Goal: Transaction & Acquisition: Purchase product/service

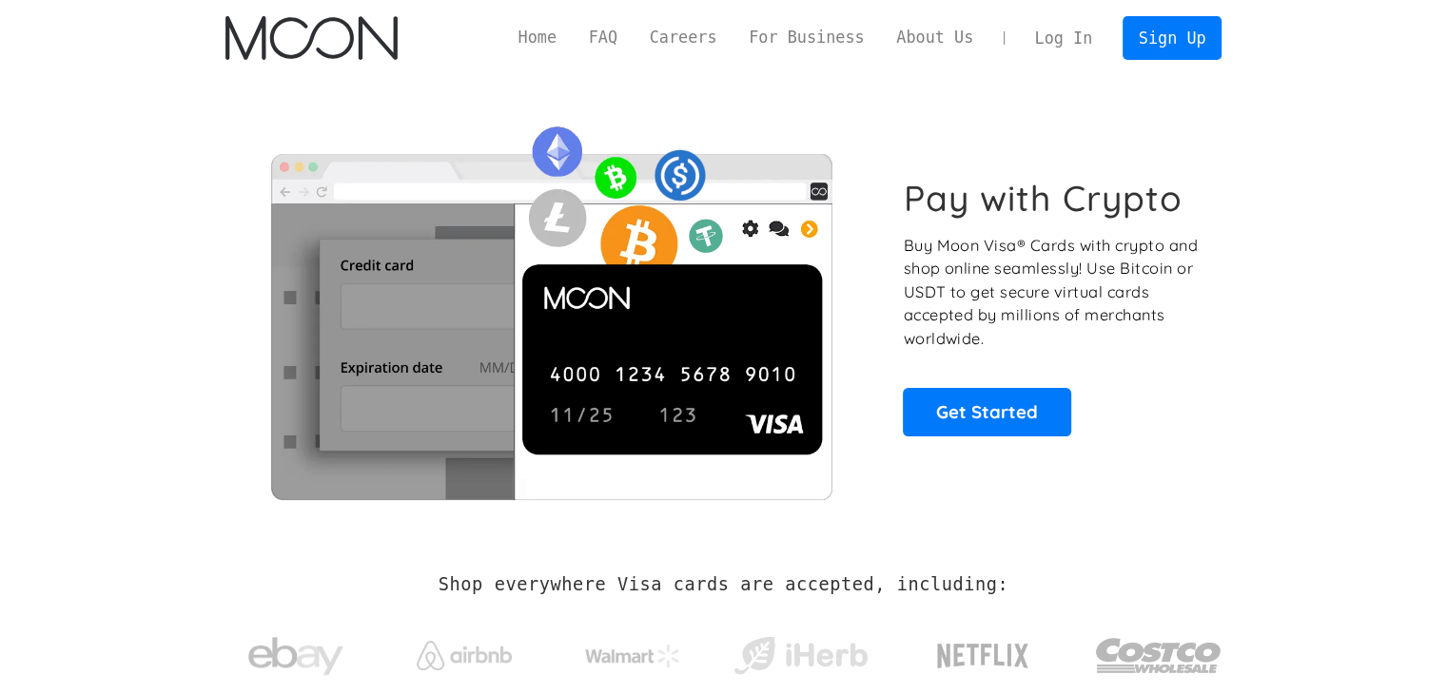
click at [1049, 39] on link "Log In" at bounding box center [1063, 38] width 89 height 42
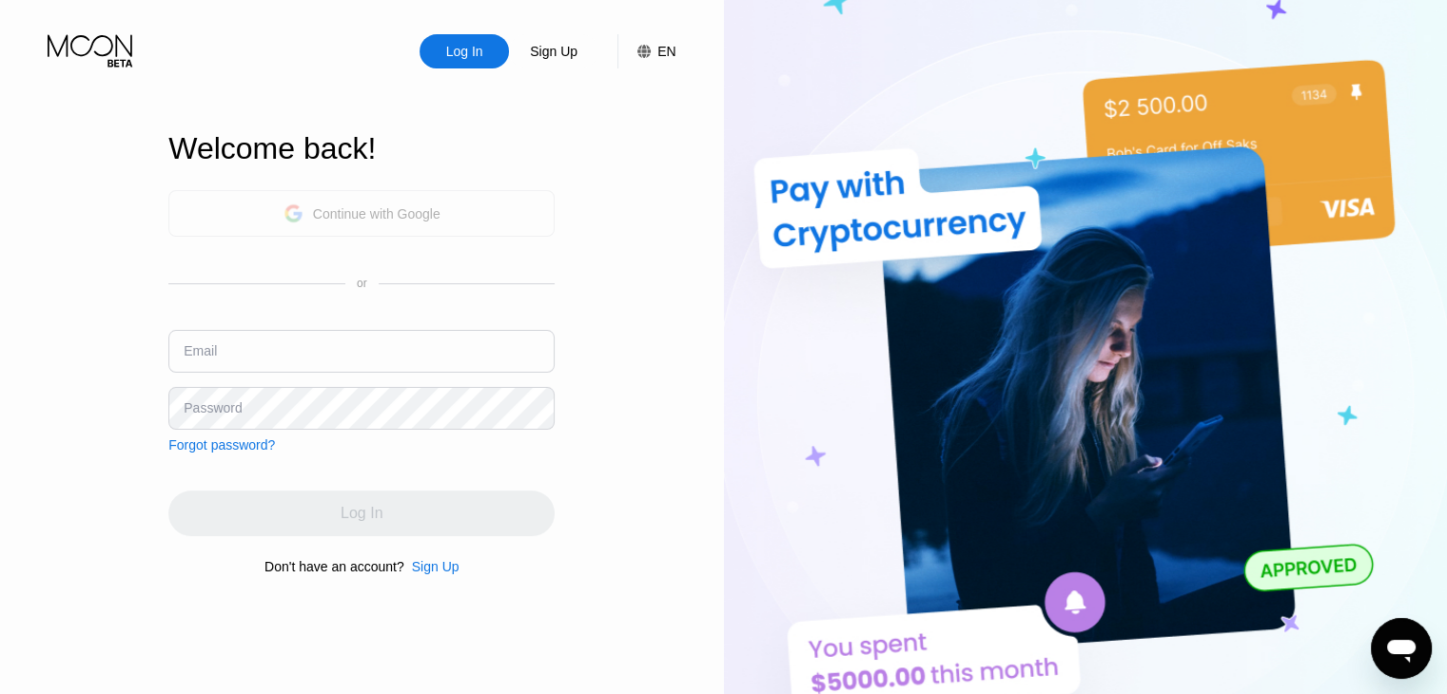
click at [373, 207] on div "Continue with Google" at bounding box center [376, 213] width 127 height 15
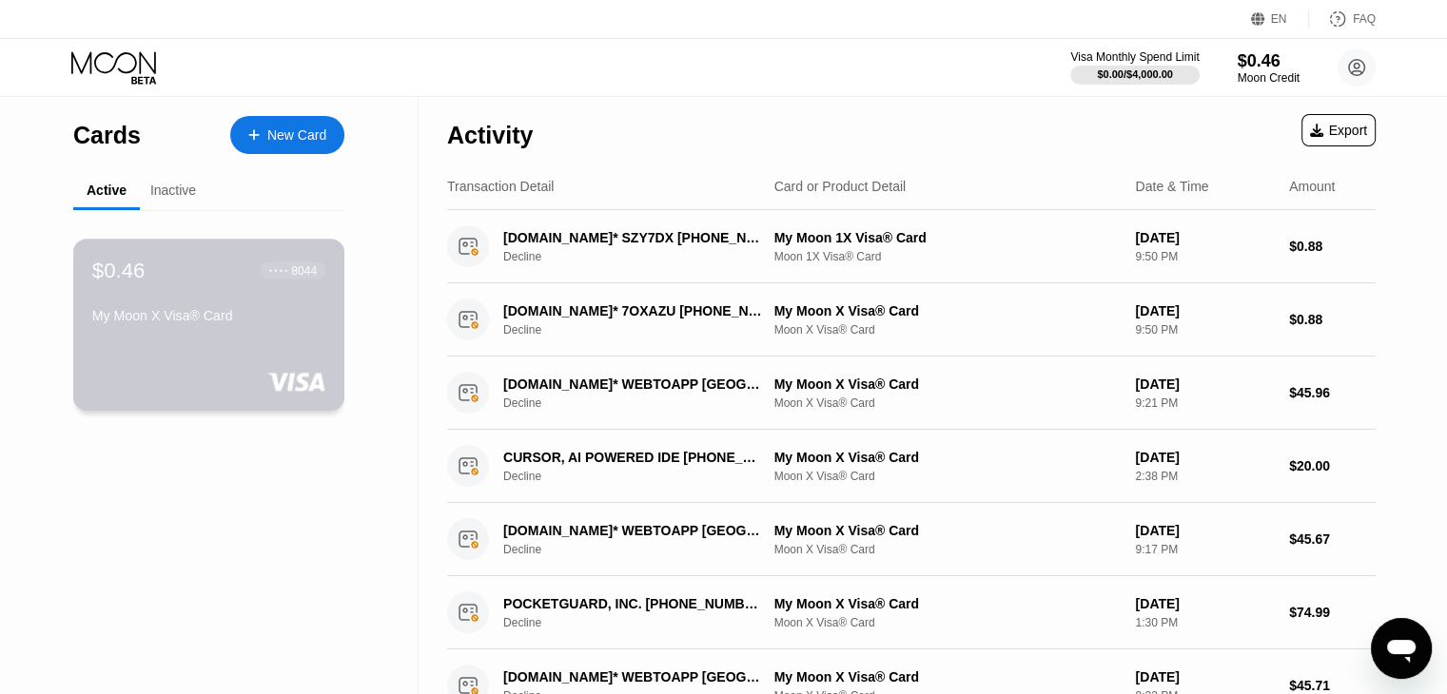
click at [299, 298] on div "$0.46 ● ● ● ● 8044 My Moon X Visa® Card" at bounding box center [208, 294] width 233 height 73
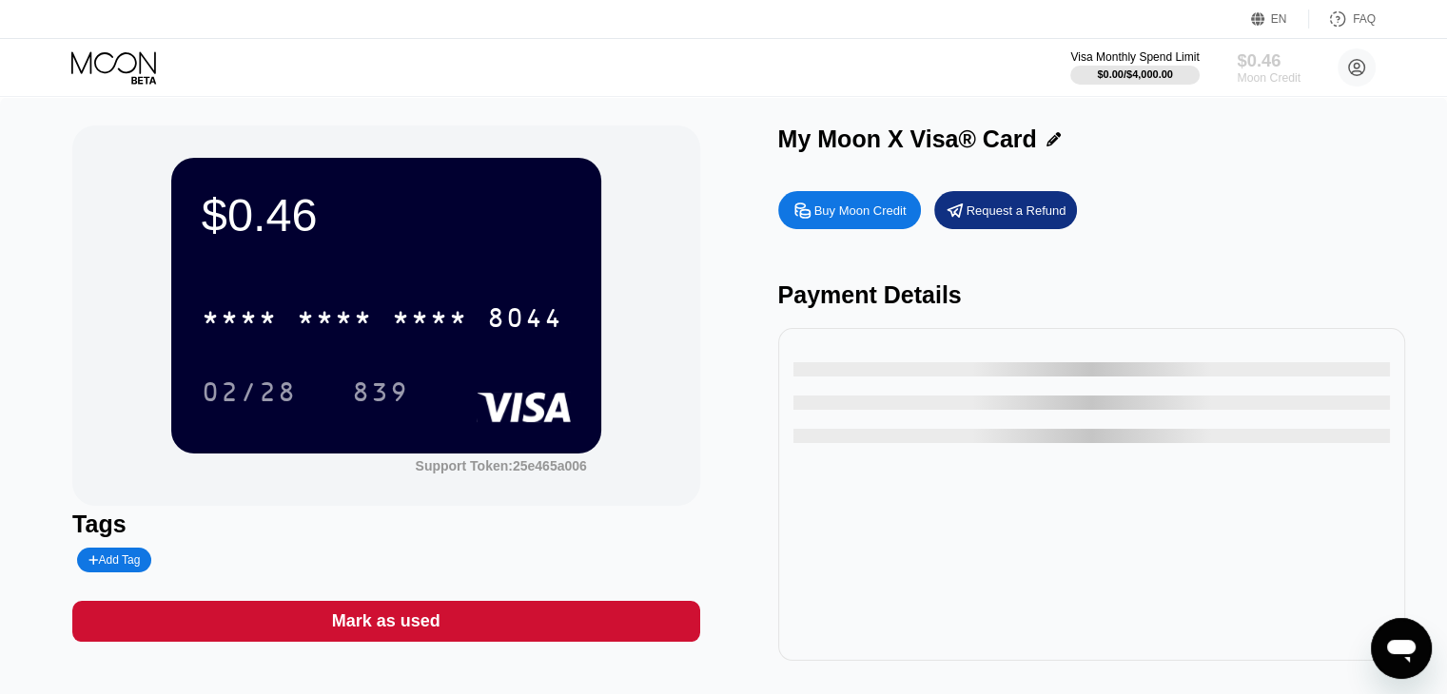
click at [1245, 76] on div "Moon Credit" at bounding box center [1268, 77] width 64 height 13
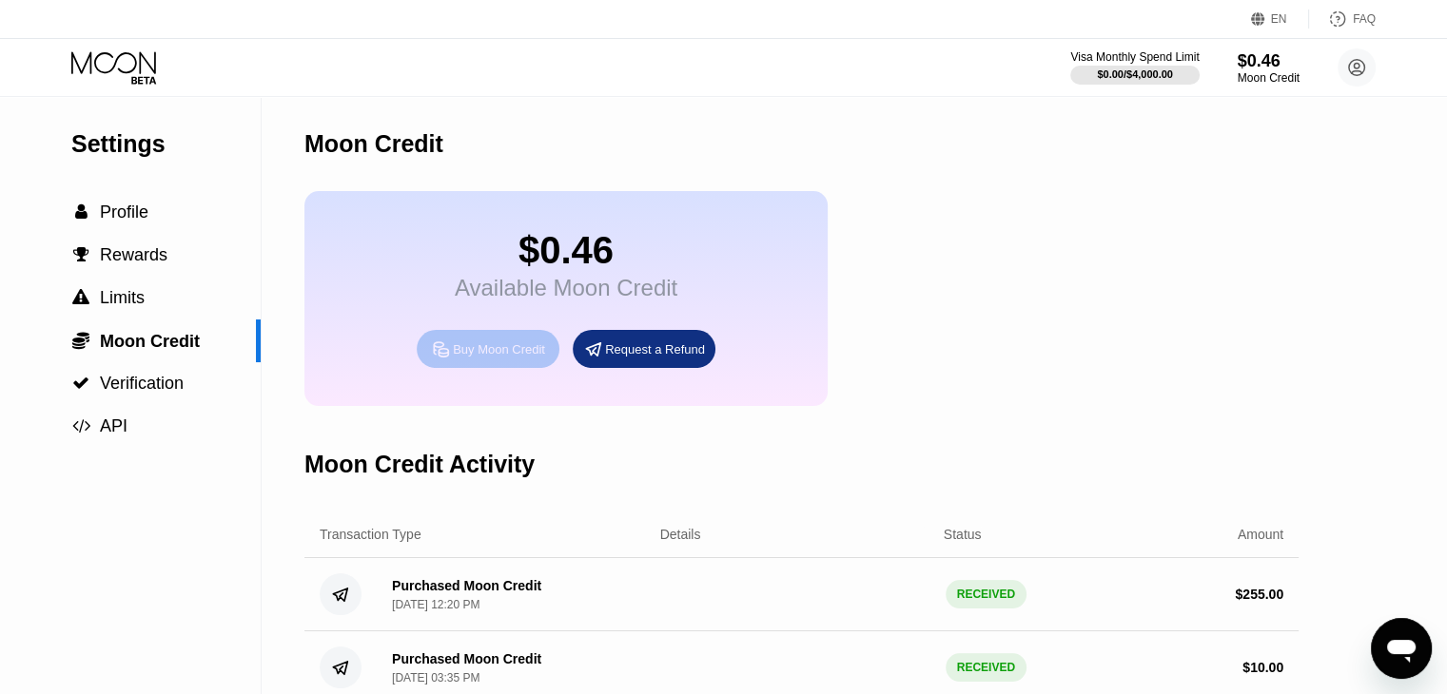
click at [508, 358] on div "Buy Moon Credit" at bounding box center [499, 349] width 92 height 16
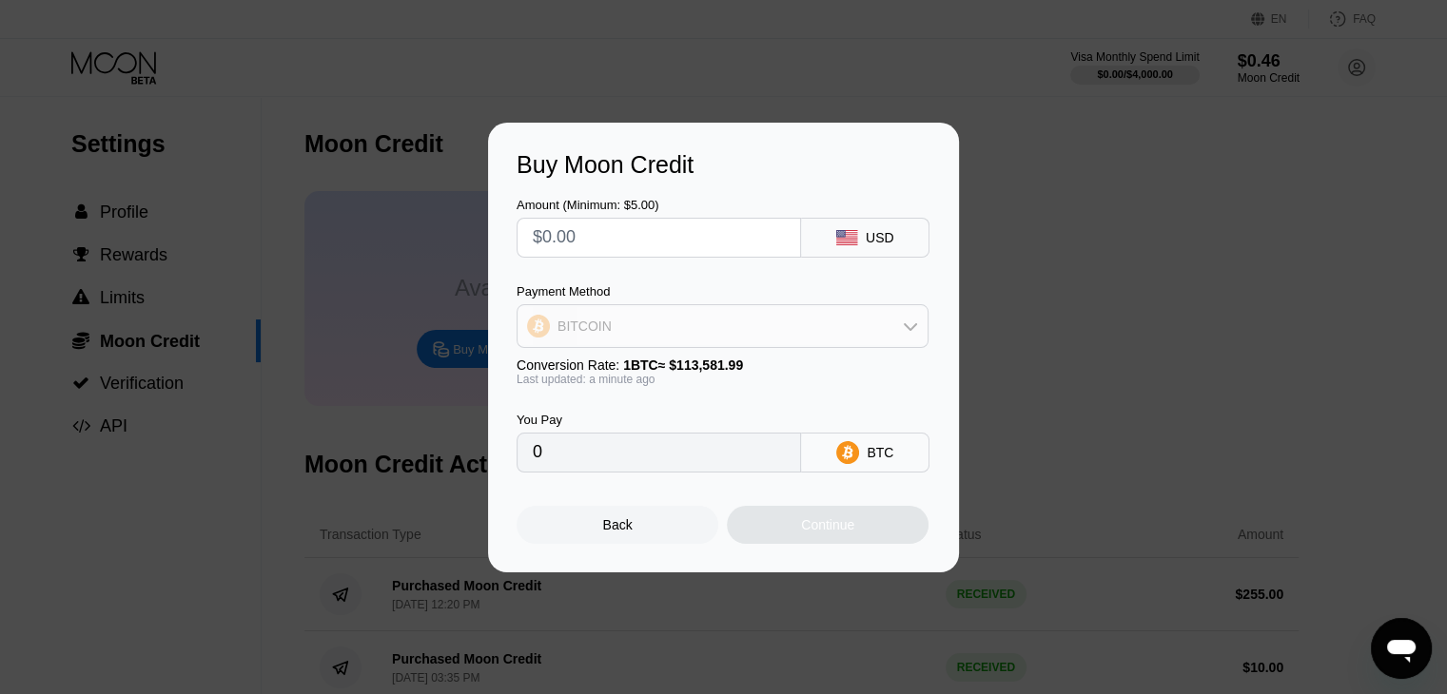
click at [647, 335] on div "BITCOIN" at bounding box center [722, 326] width 410 height 38
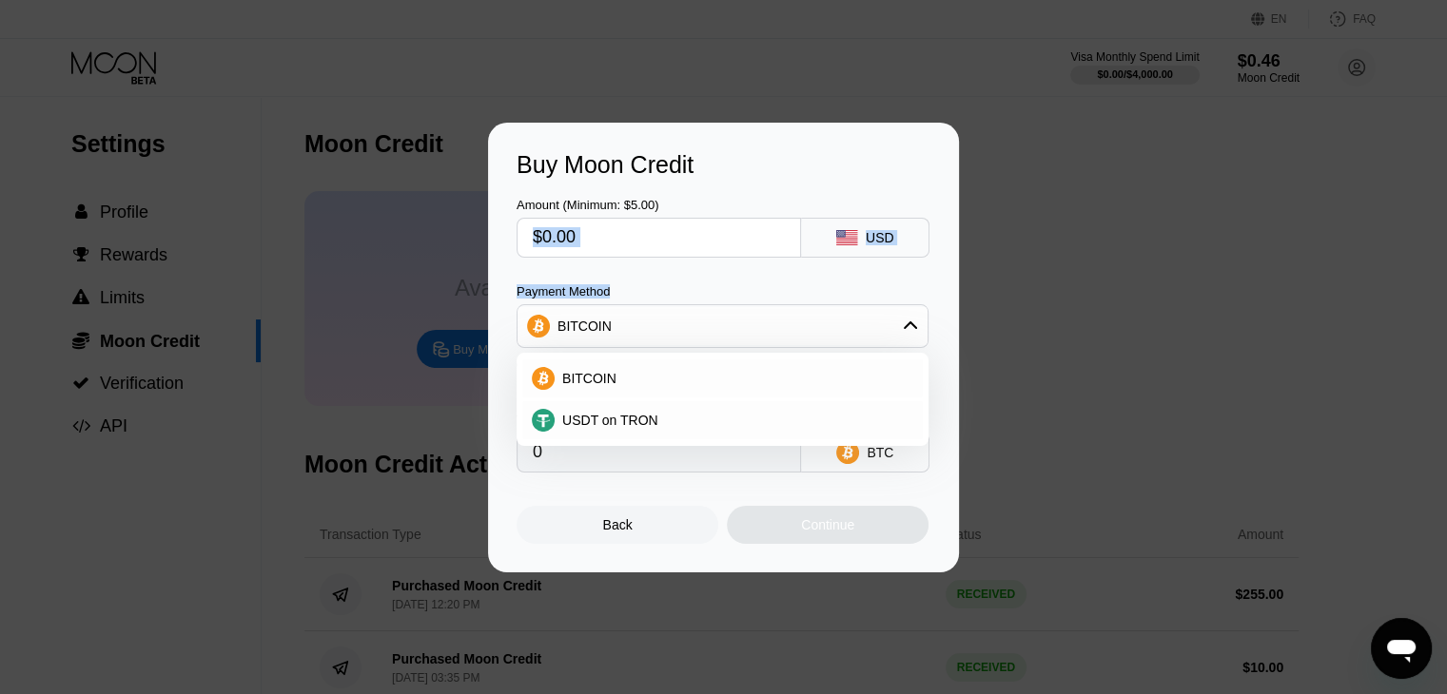
drag, startPoint x: 619, startPoint y: 274, endPoint x: 636, endPoint y: 244, distance: 34.1
click at [636, 244] on div "Amount (Minimum: $5.00) USD Payment Method BITCOIN BITCOIN USDT on TRON Convers…" at bounding box center [723, 326] width 414 height 294
click at [636, 244] on input "text" at bounding box center [659, 238] width 252 height 38
type input "$2"
type input "0.00001761"
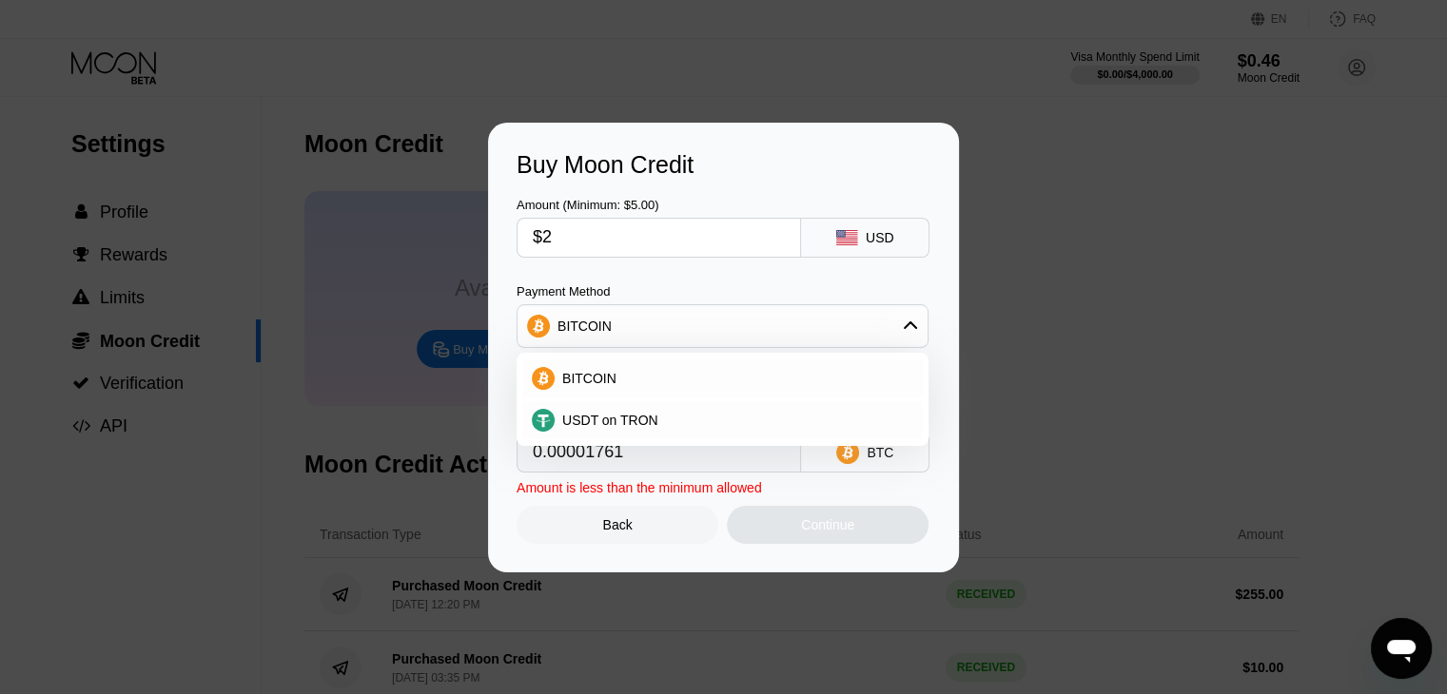
type input "$20"
type input "0.00017609"
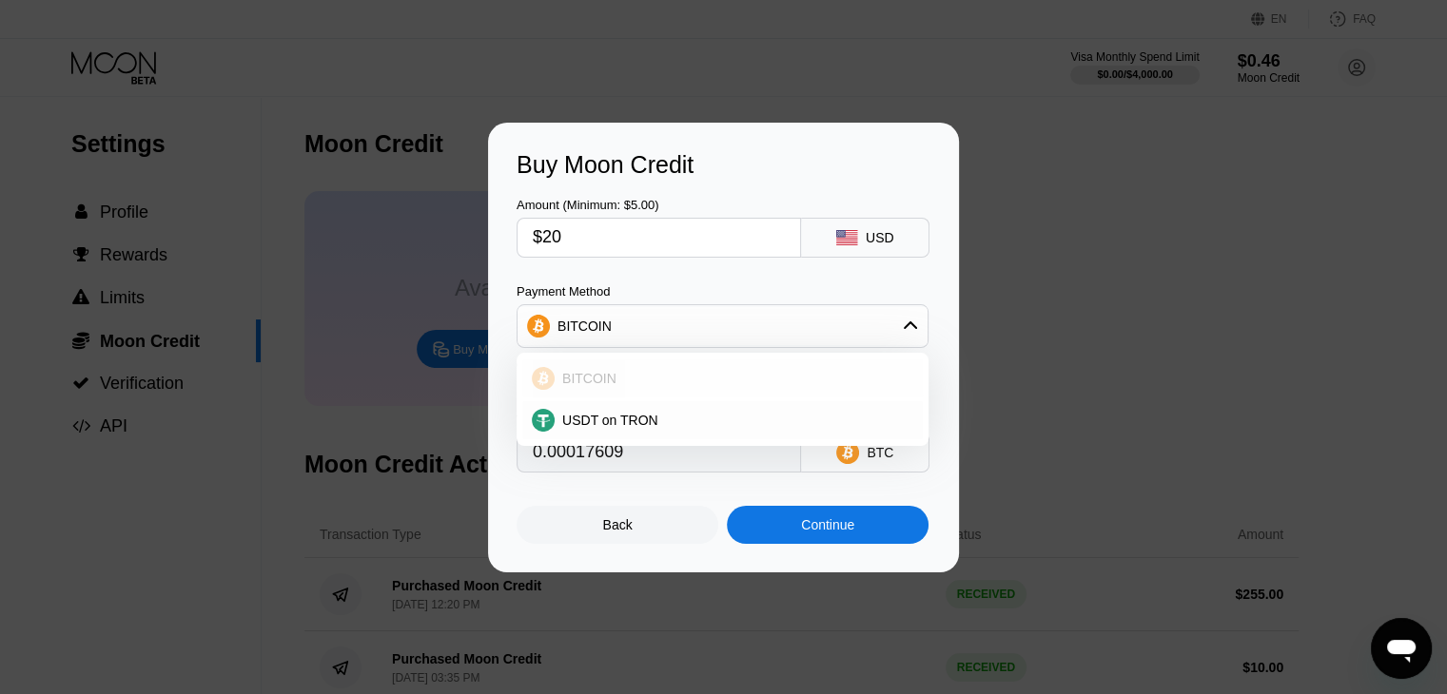
type input "$20"
click at [780, 379] on div "BITCOIN" at bounding box center [734, 378] width 359 height 15
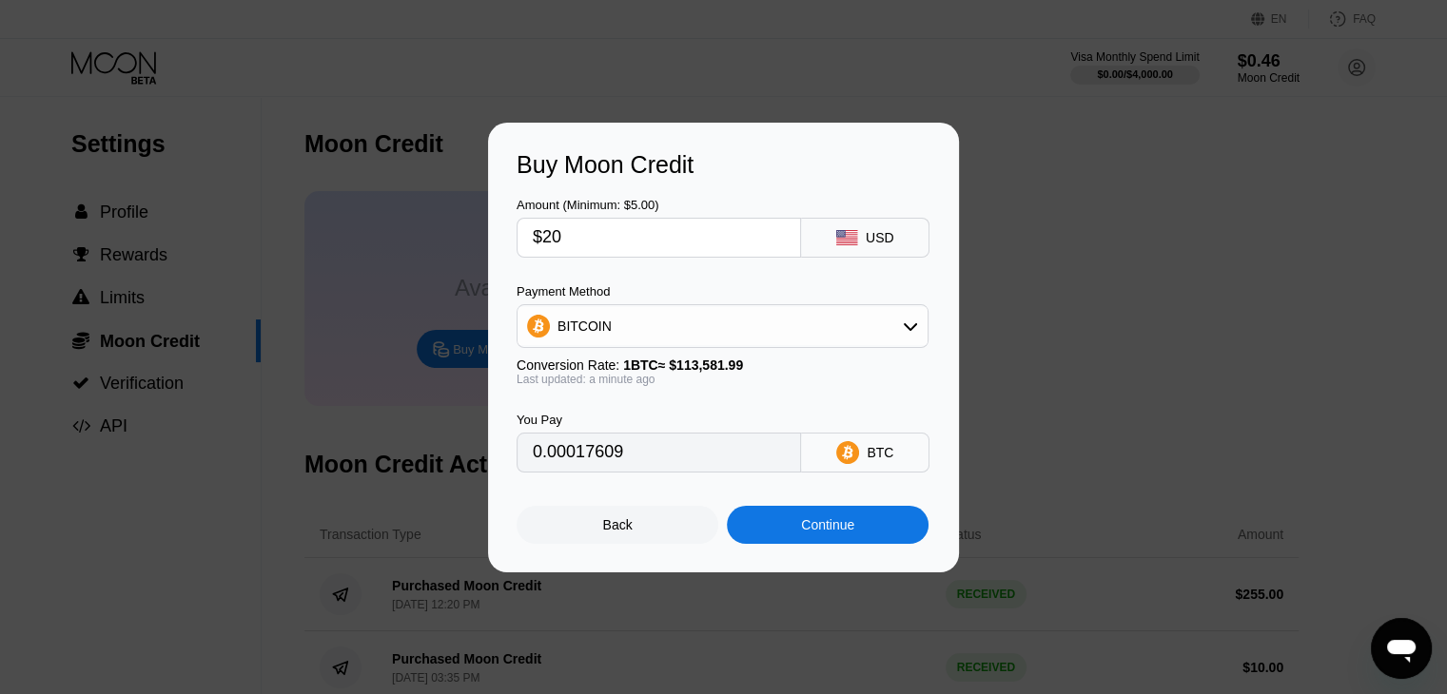
click at [817, 522] on div "Continue" at bounding box center [827, 524] width 53 height 15
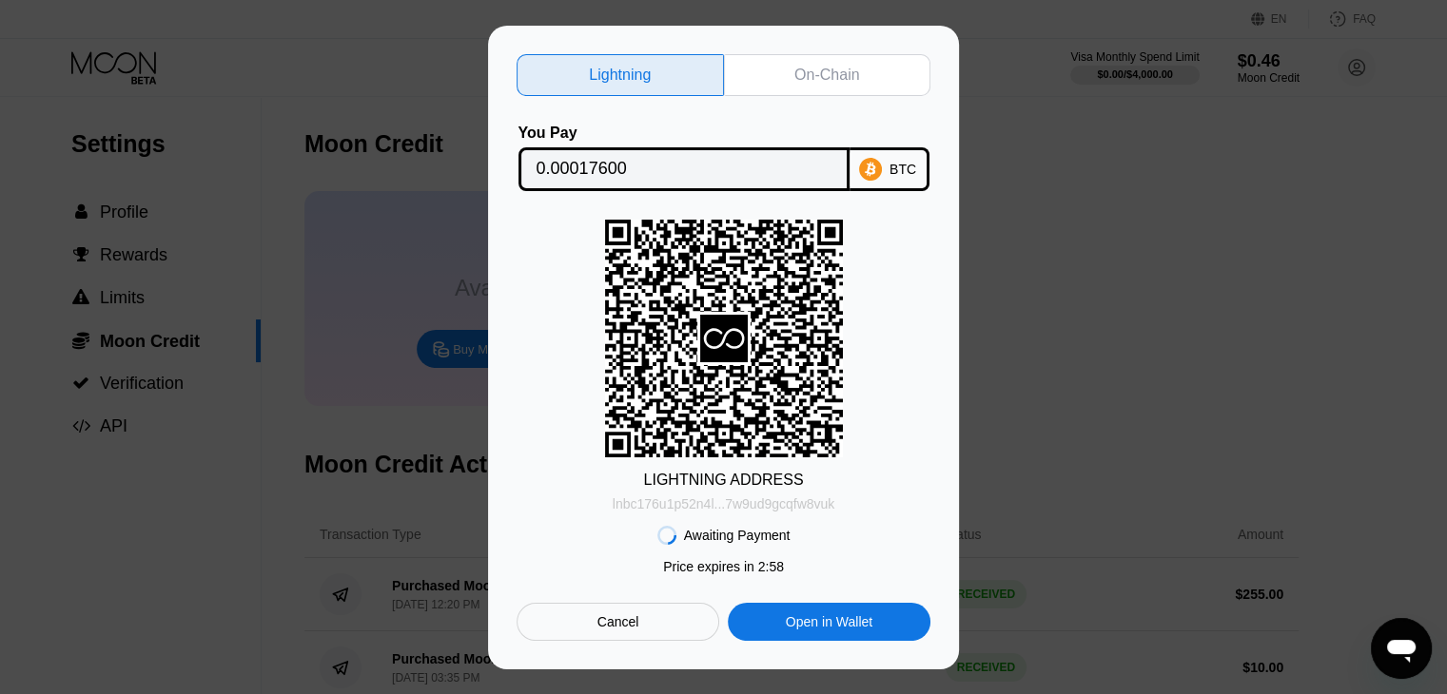
click at [742, 502] on div "lnbc176u1p52n4l...7w9ud9gcqfw8vuk" at bounding box center [724, 503] width 223 height 15
click at [774, 92] on div "Lightning On-Chain You Pay 0.00017600 BTC LIGHTNING ADDRESS lnbc176u1p52n4l...7…" at bounding box center [723, 347] width 414 height 587
click at [804, 68] on div "On-Chain" at bounding box center [826, 75] width 65 height 19
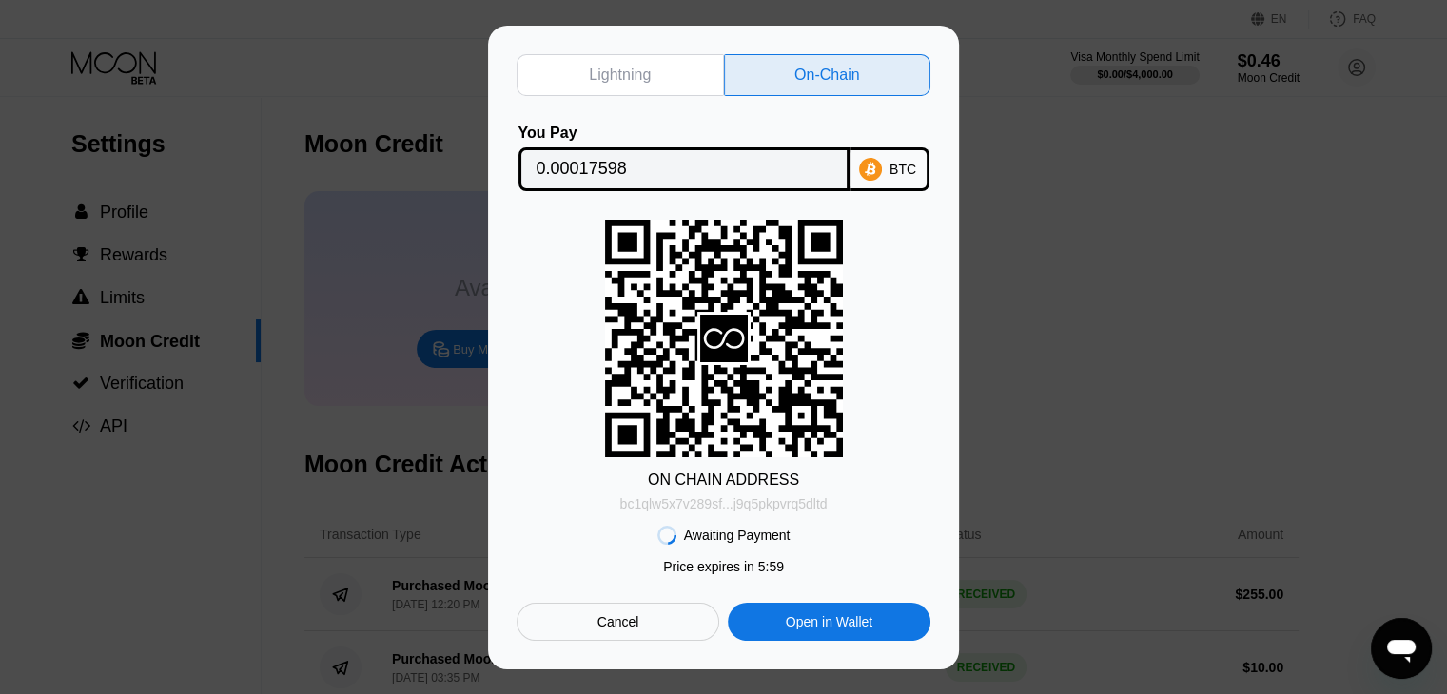
click at [722, 502] on div "bc1qlw5x7v289sf...j9q5pkpvrq5dltd" at bounding box center [723, 503] width 207 height 15
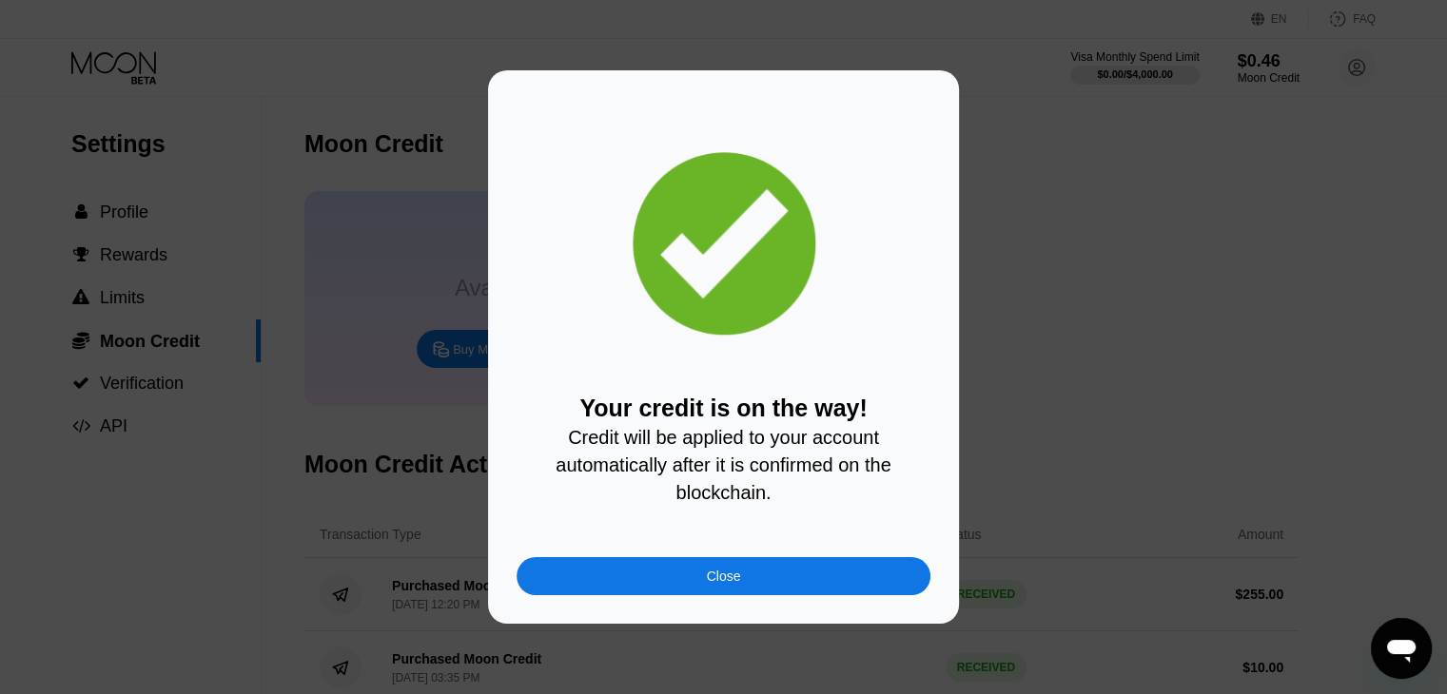
click at [1396, 302] on div "Your credit is on the way! Credit will be applied to your account automatically…" at bounding box center [723, 347] width 1447 height 554
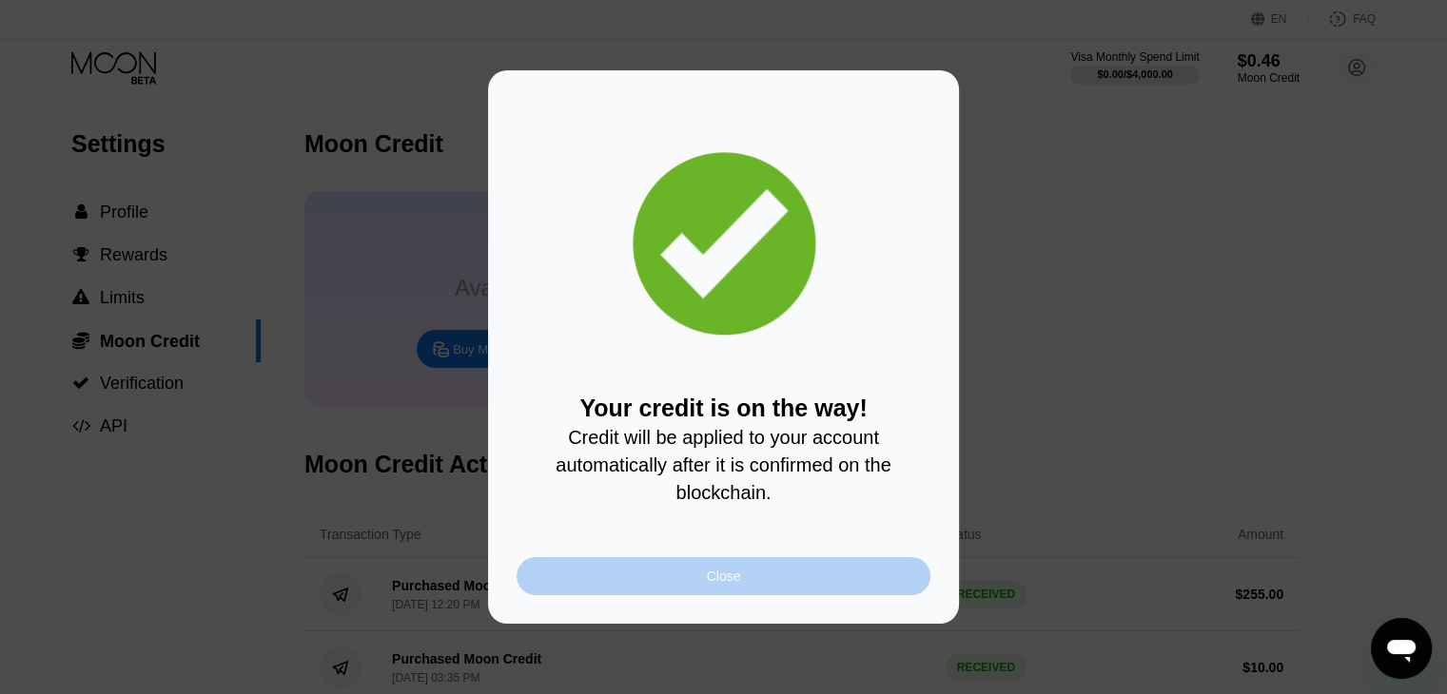
click at [730, 568] on div "Close" at bounding box center [723, 576] width 414 height 38
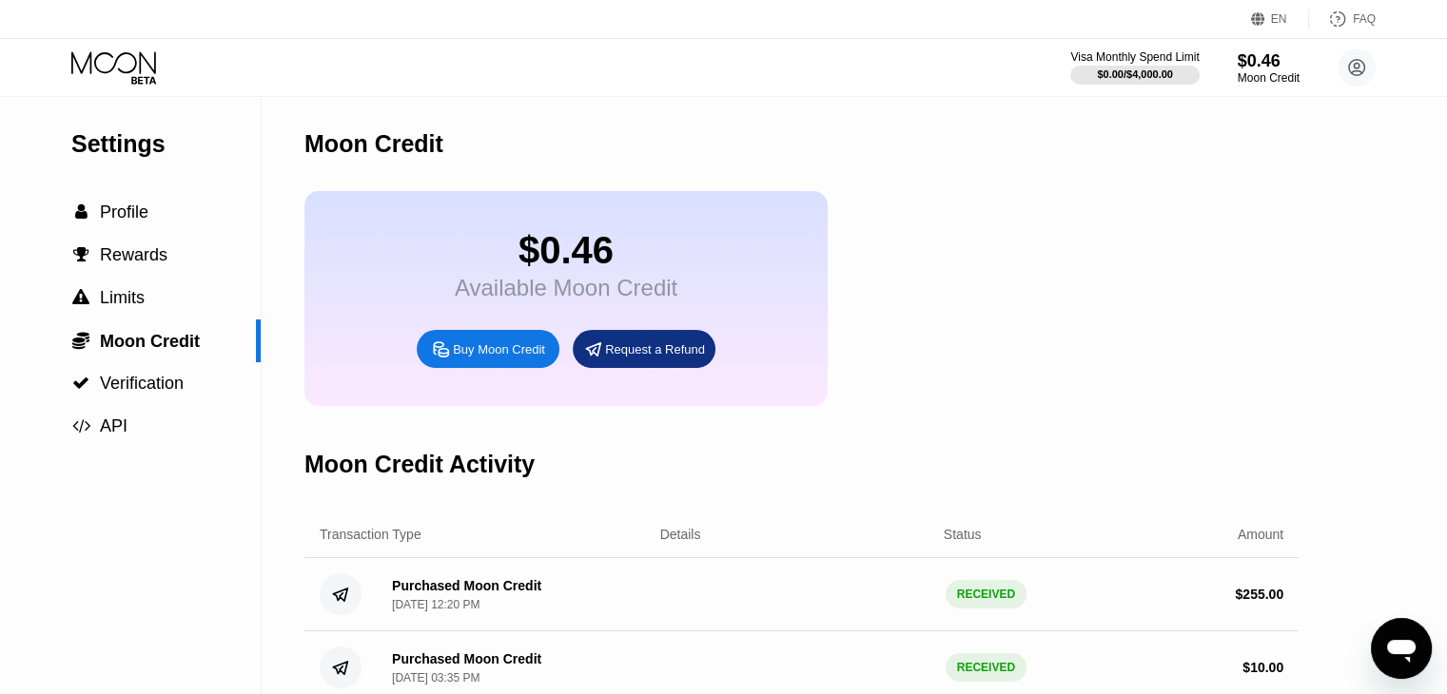
click at [82, 120] on div "Settings  Profile  Rewards  Limits  Moon Credit  Verification  API" at bounding box center [130, 272] width 261 height 351
click at [104, 55] on icon at bounding box center [115, 67] width 88 height 33
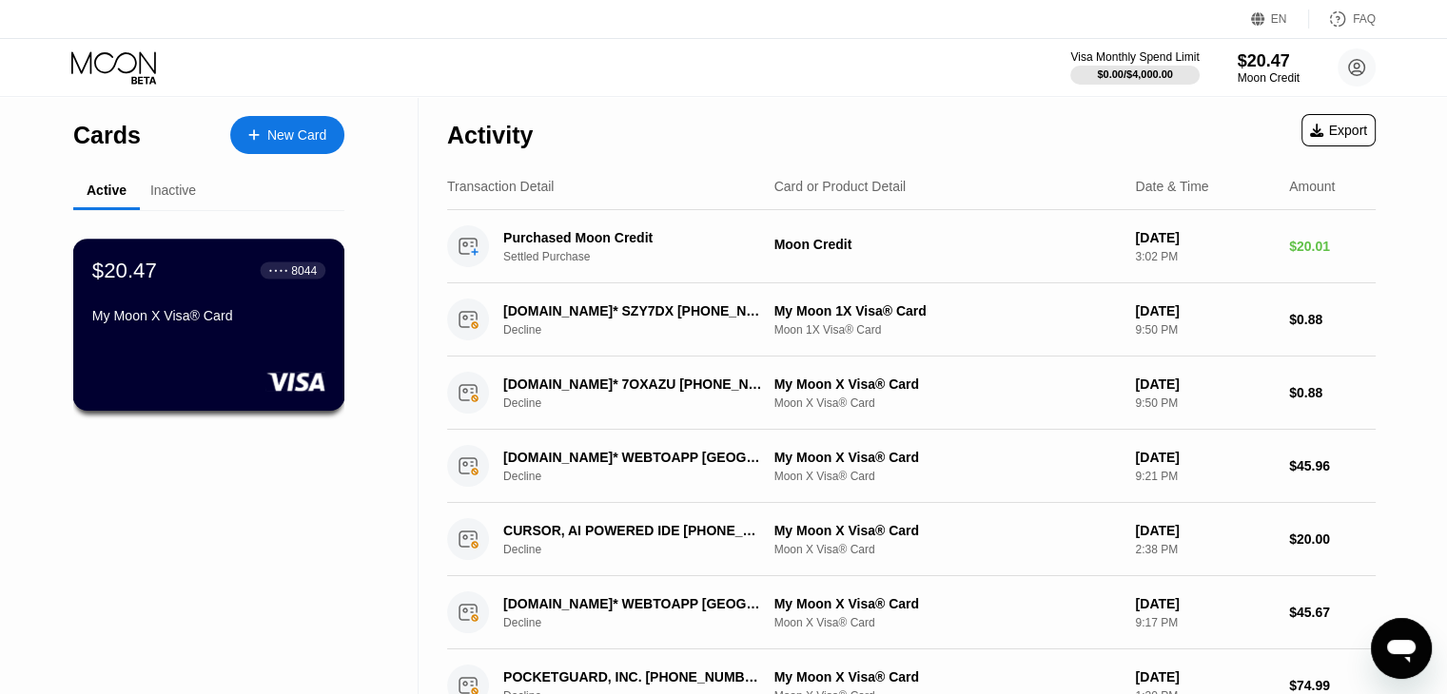
click at [274, 321] on div "My Moon X Visa® Card" at bounding box center [208, 315] width 233 height 15
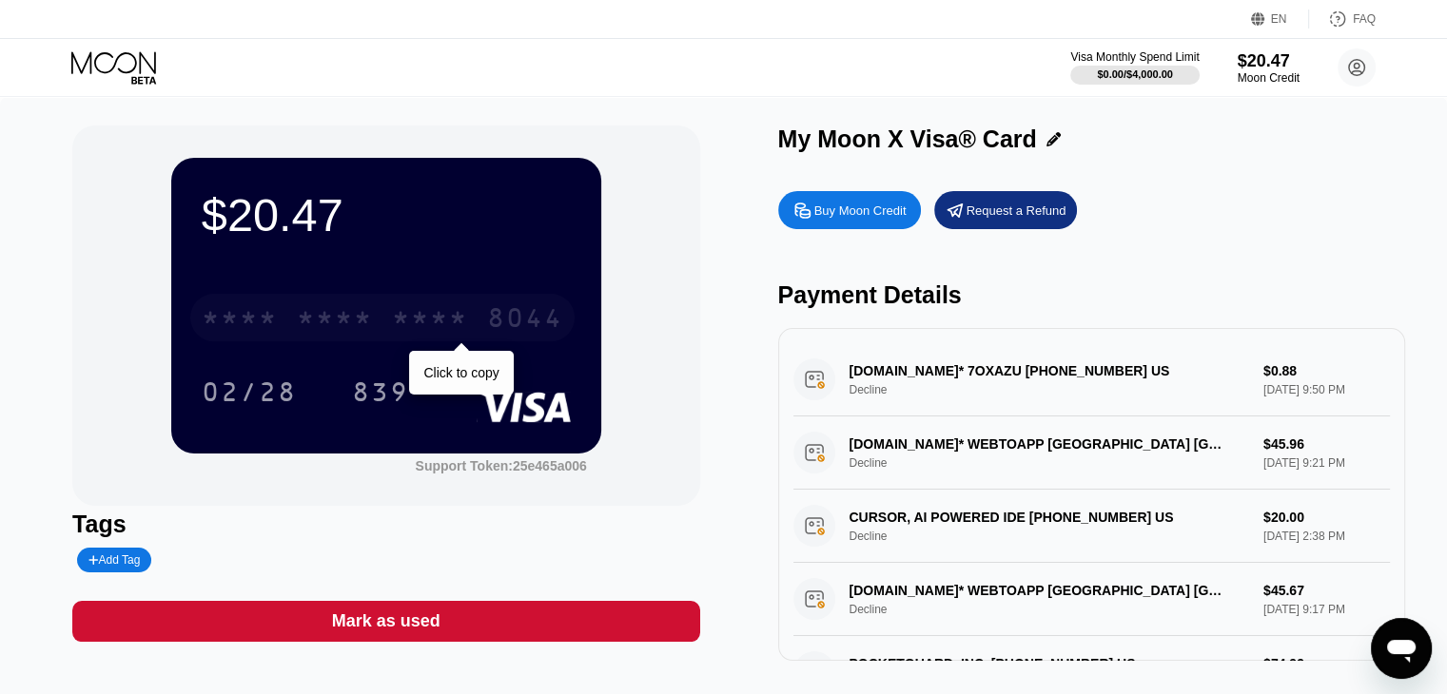
click at [480, 327] on div "* * * * * * * * * * * * 8044" at bounding box center [382, 318] width 384 height 48
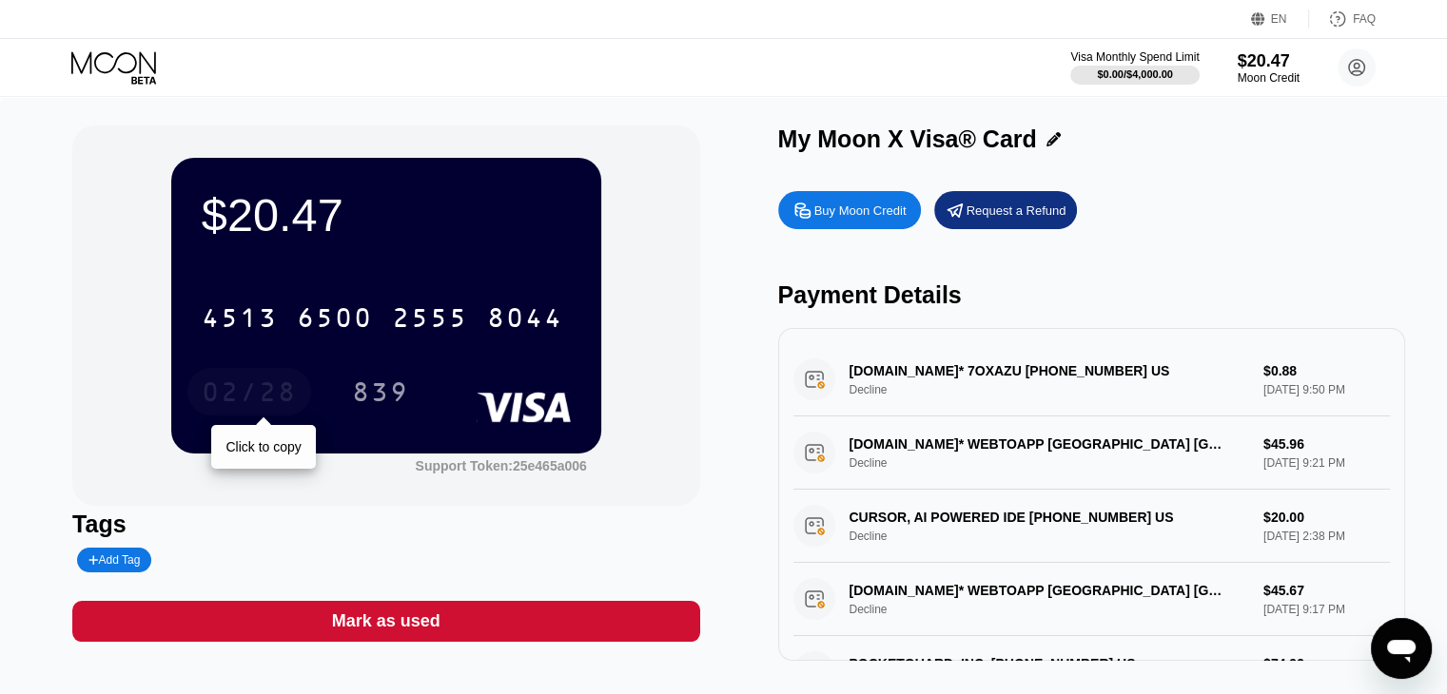
click at [273, 402] on div "02/28" at bounding box center [249, 394] width 95 height 30
